Goal: Task Accomplishment & Management: Manage account settings

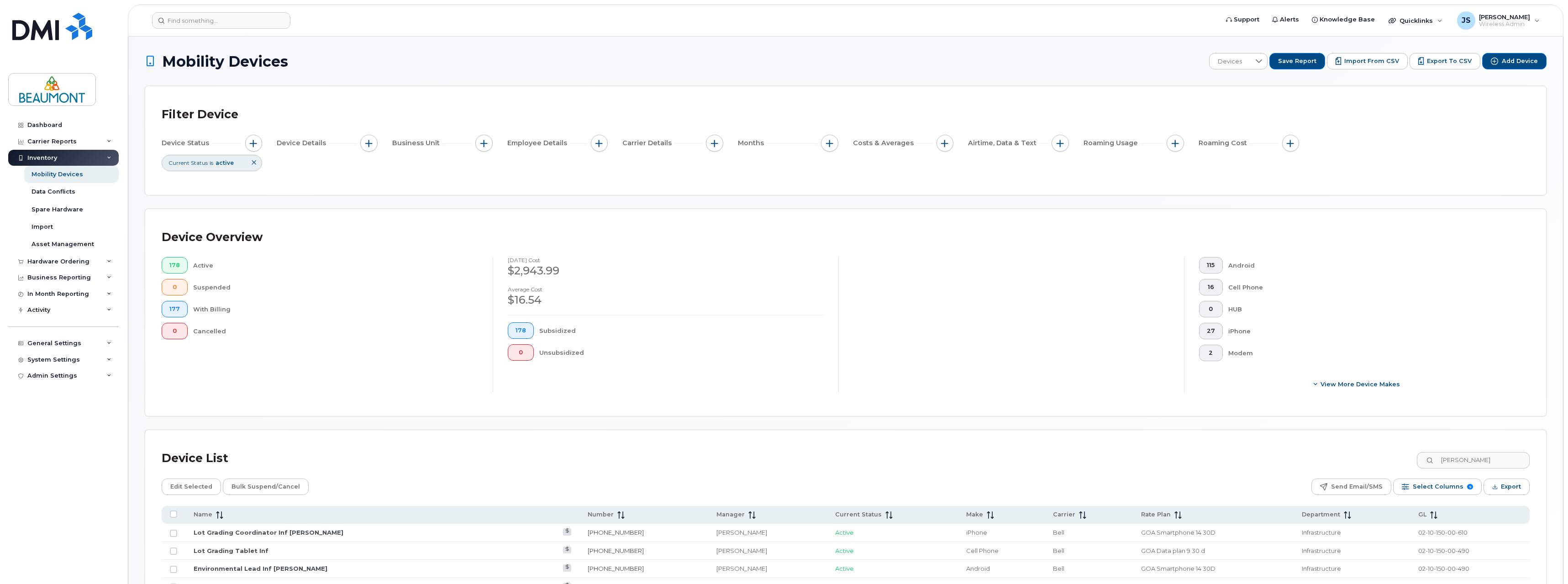
scroll to position [137, 0]
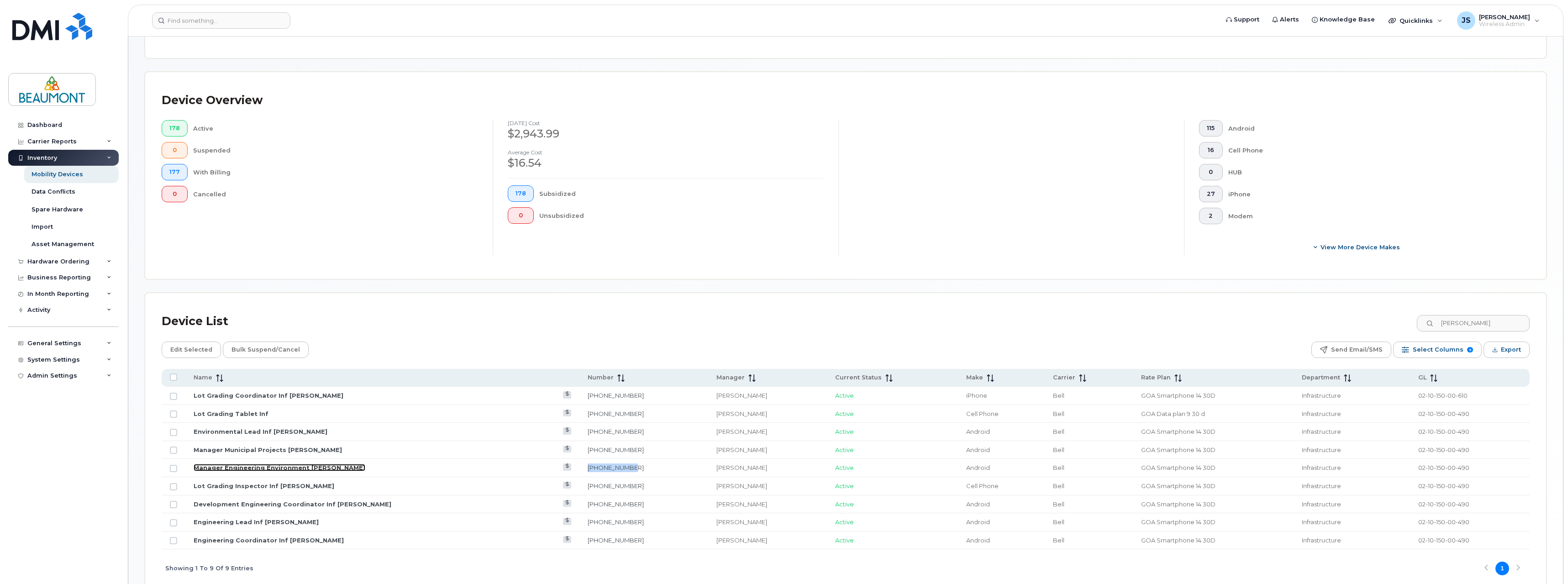
click at [320, 470] on link "Manager Engineering Environment [PERSON_NAME]" at bounding box center [279, 467] width 172 height 7
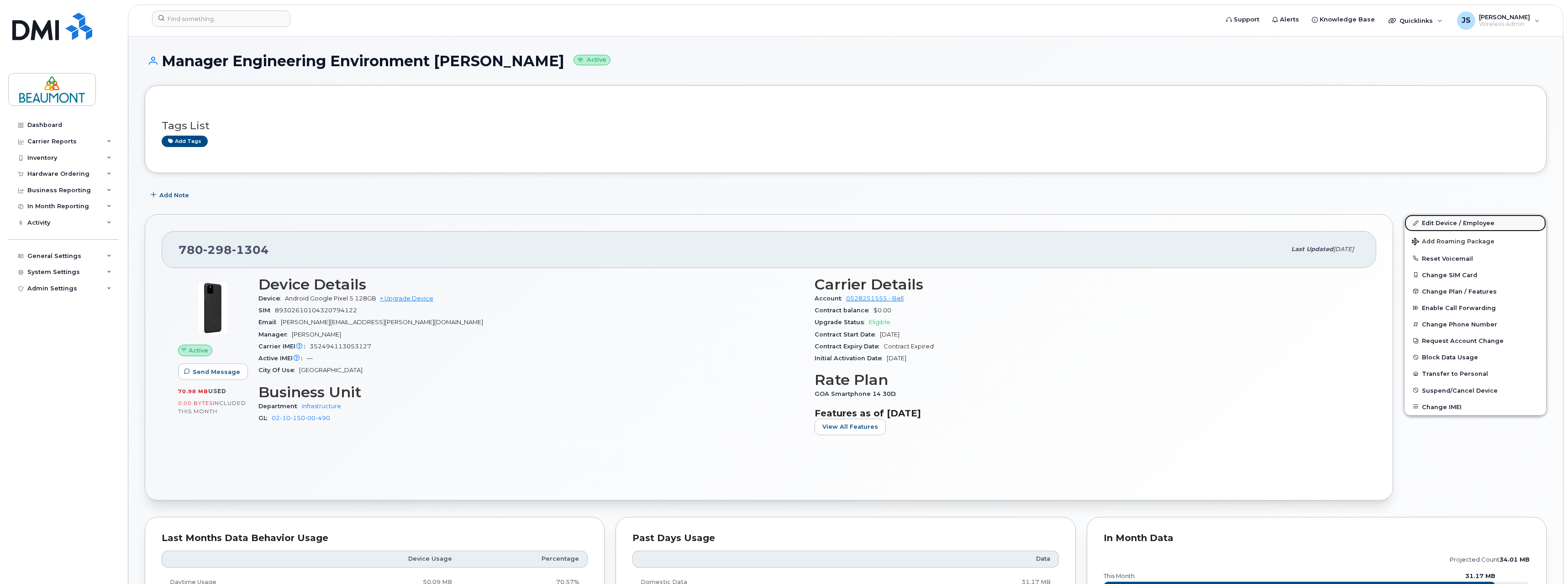
click at [1460, 224] on link "Edit Device / Employee" at bounding box center [1474, 223] width 141 height 16
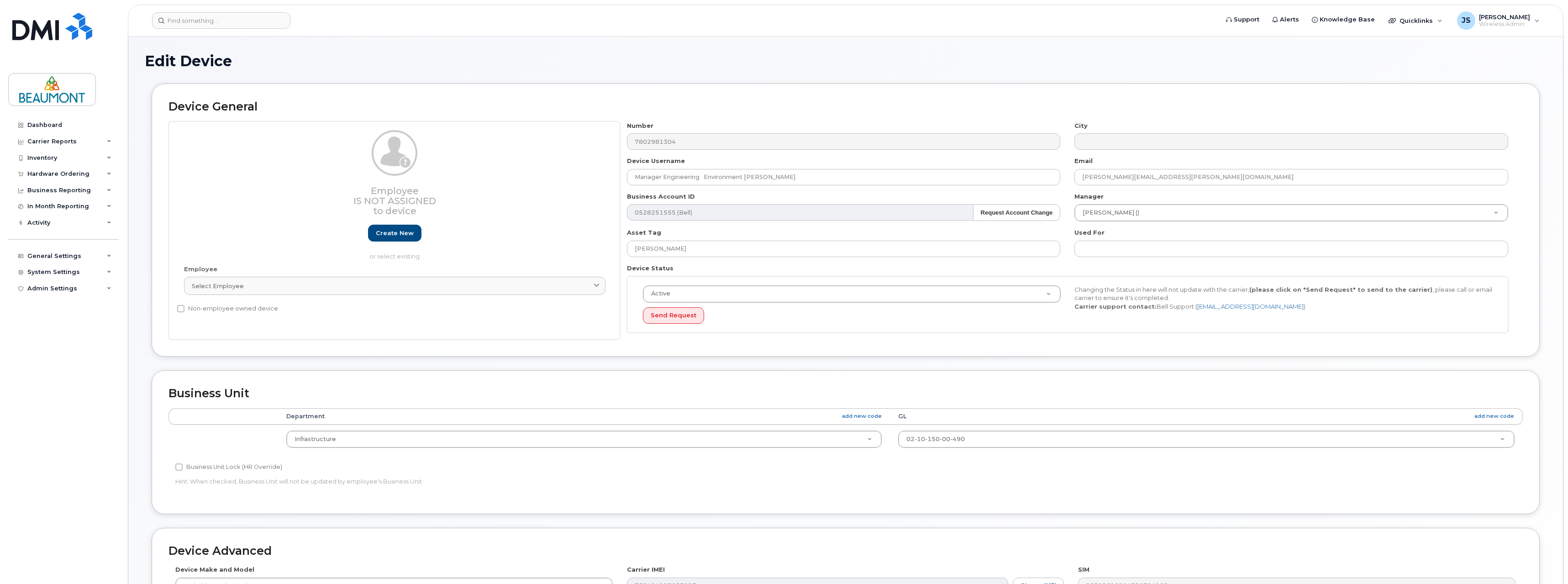
select select "5823768"
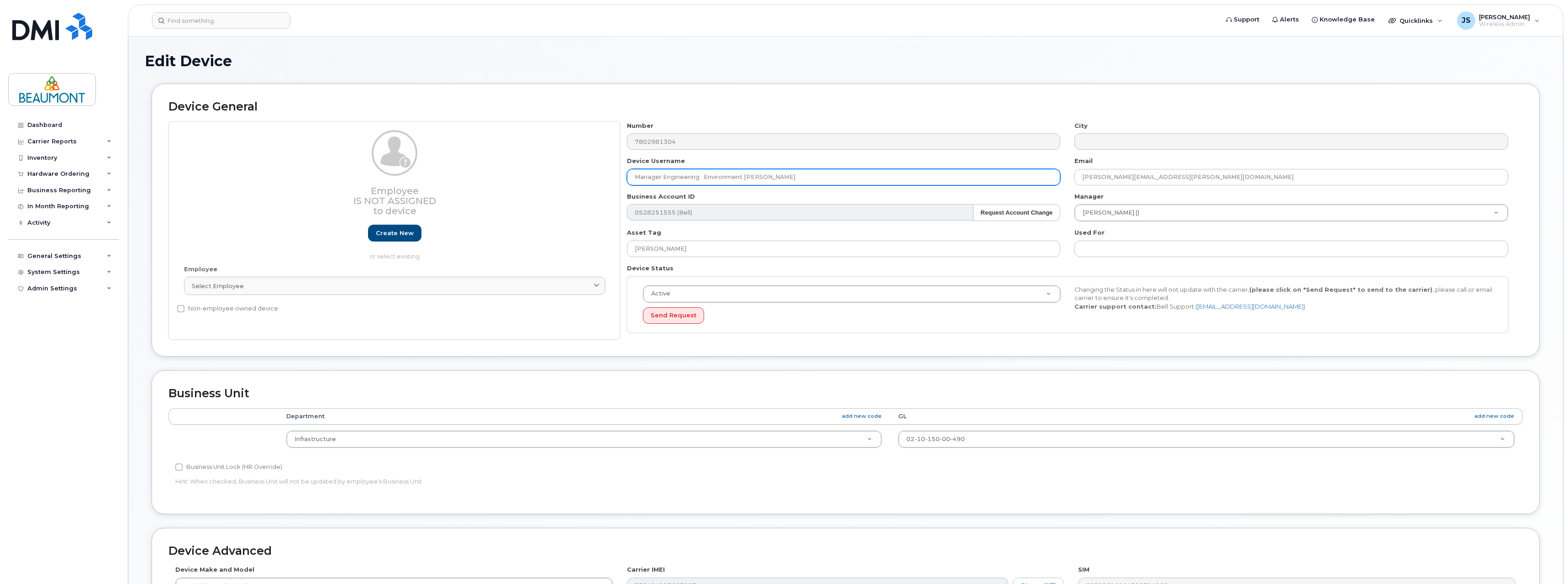
drag, startPoint x: 746, startPoint y: 177, endPoint x: 956, endPoint y: 181, distance: 210.0
click at [956, 181] on input "Manager Engineering Environment Punam Grewal" at bounding box center [843, 177] width 434 height 16
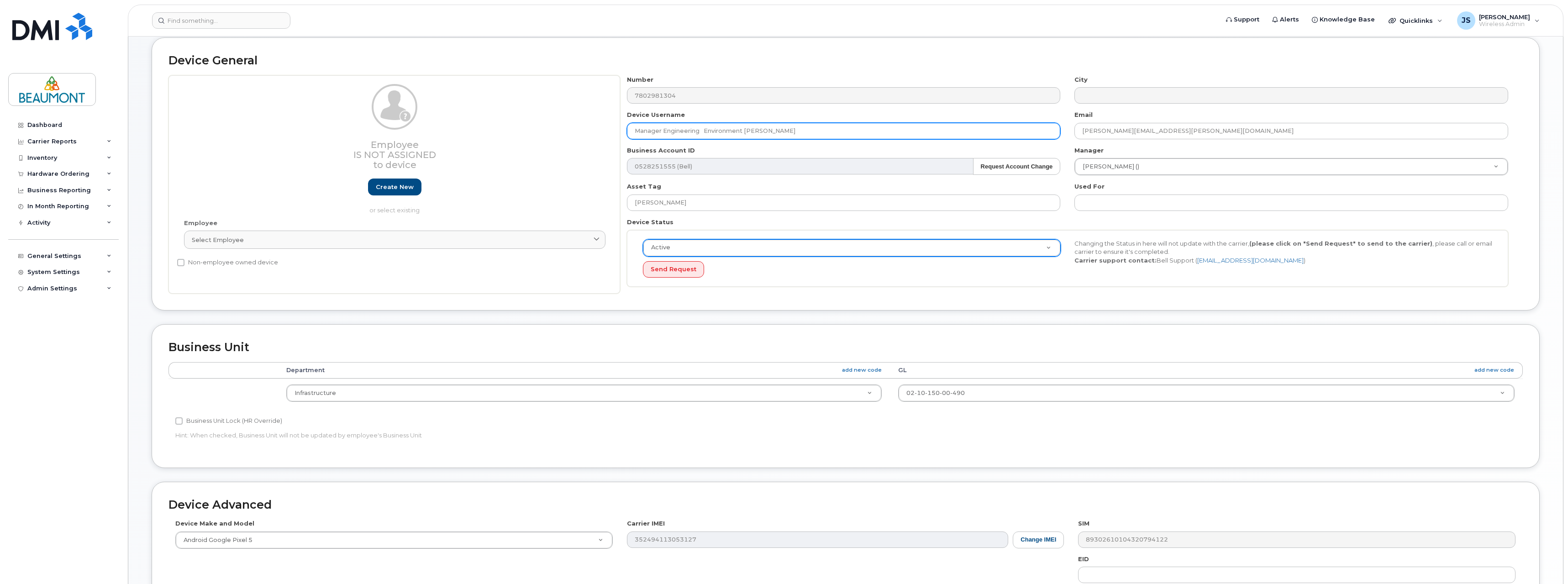
scroll to position [216, 0]
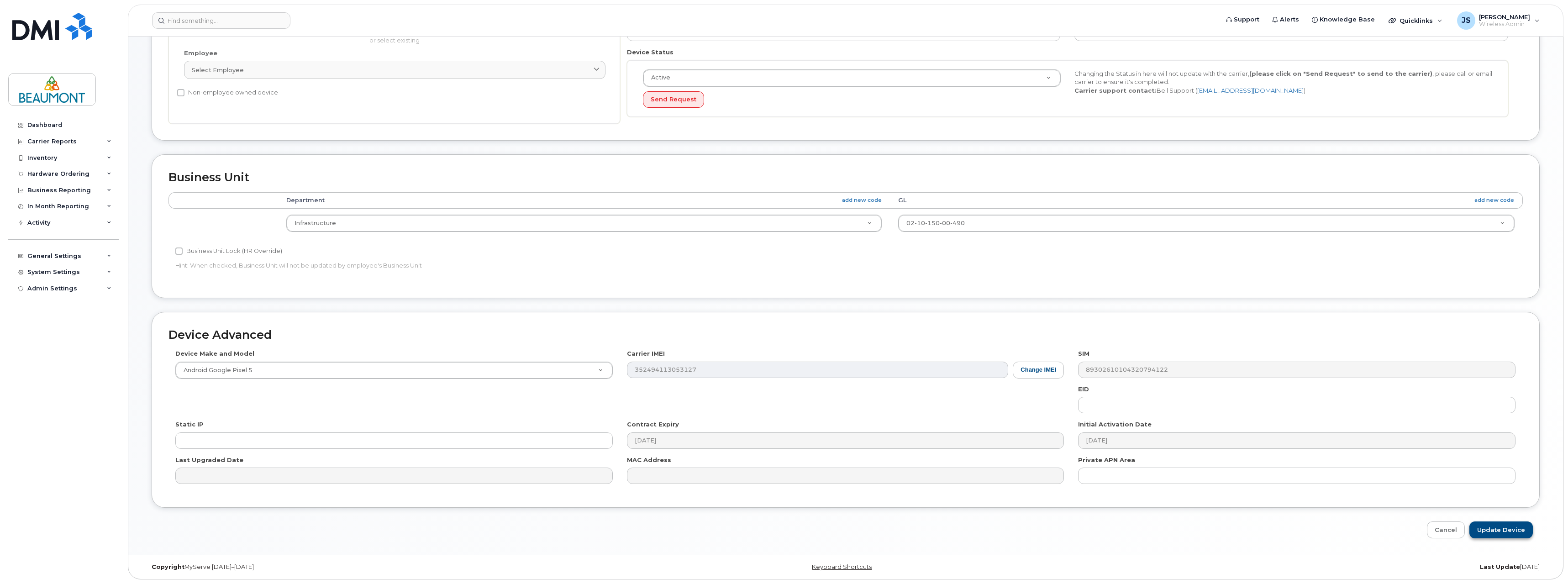
type input "Manager Engineering Environment Ryan Anders"
click at [1502, 533] on input "Update Device" at bounding box center [1500, 529] width 63 height 16
type input "Saving..."
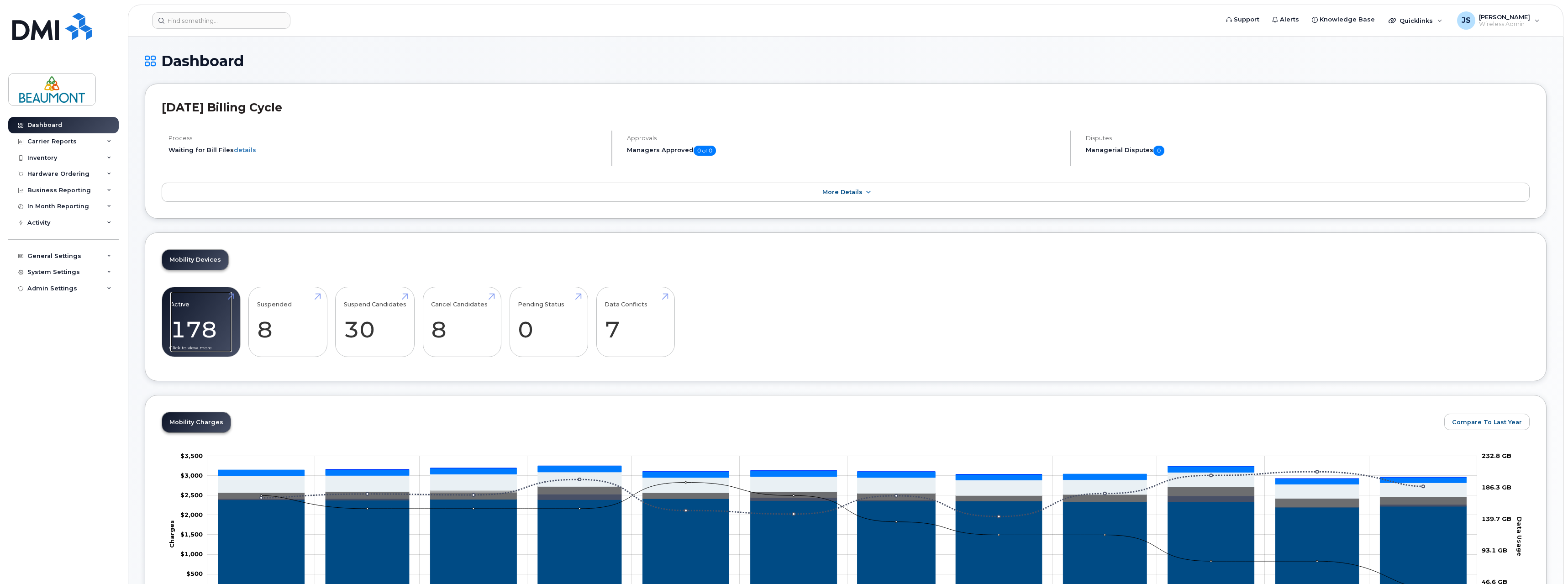
click at [200, 307] on link "Active 178" at bounding box center [201, 322] width 62 height 61
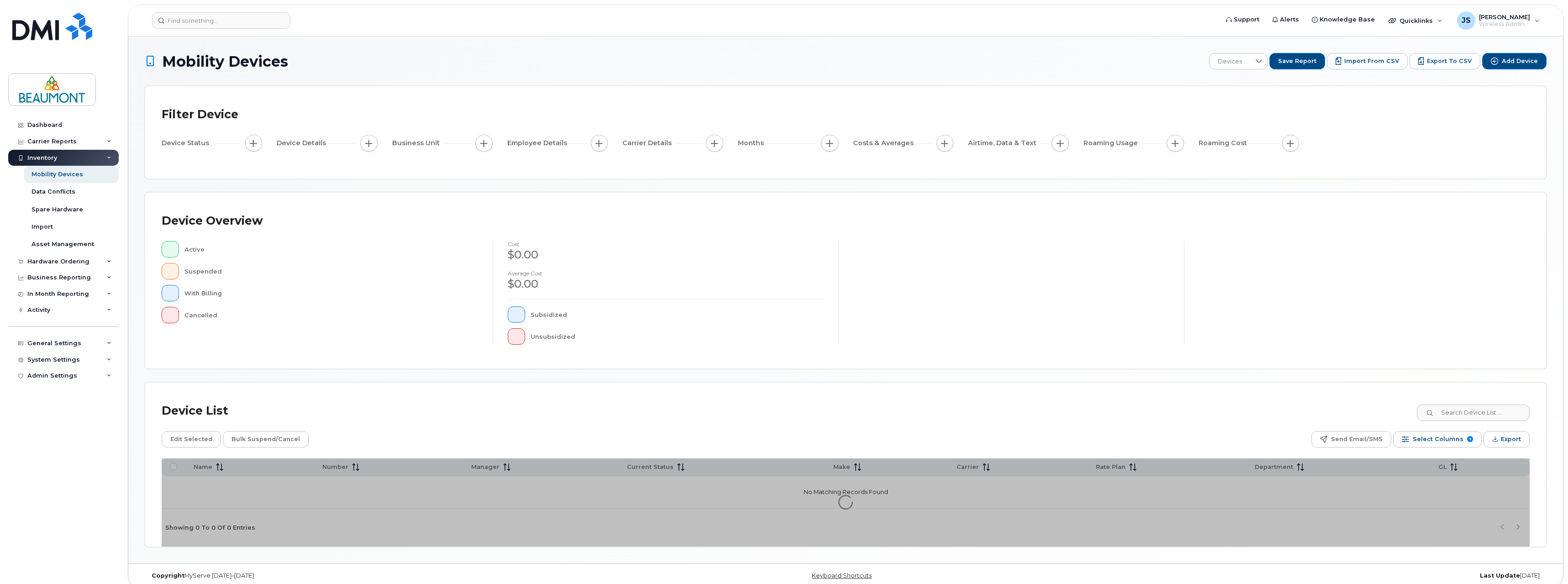
click at [1474, 422] on div "Device List" at bounding box center [846, 411] width 1368 height 23
click at [1475, 410] on input at bounding box center [1472, 412] width 113 height 16
type input "punam"
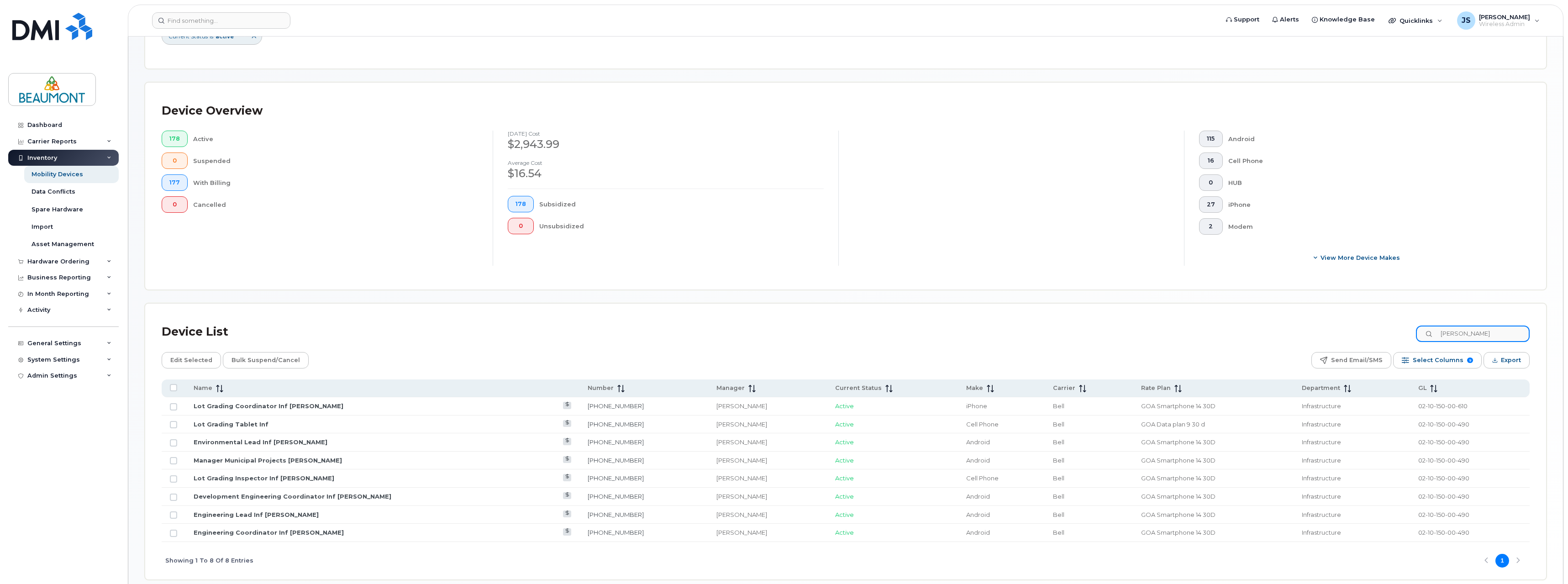
scroll to position [168, 0]
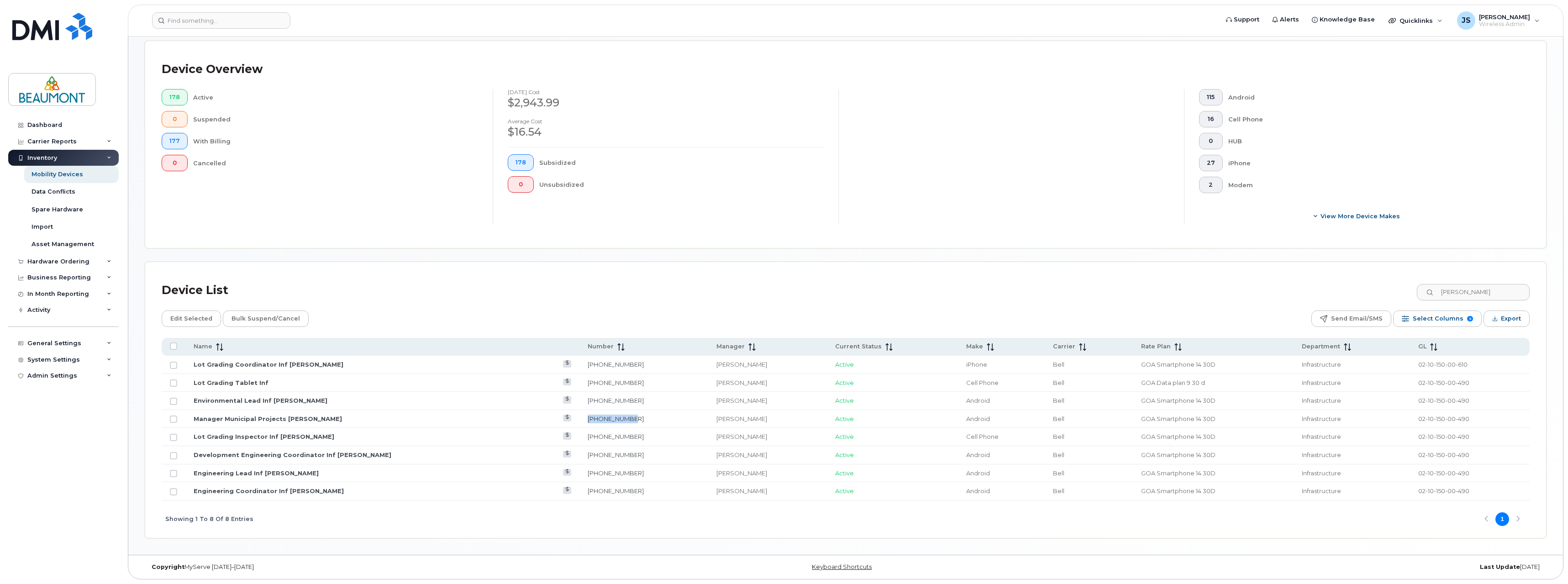
drag, startPoint x: 565, startPoint y: 419, endPoint x: 606, endPoint y: 419, distance: 41.0
click at [606, 419] on td "780-257-8783" at bounding box center [644, 419] width 129 height 18
copy link "780-257-8783"
